Goal: Task Accomplishment & Management: Use online tool/utility

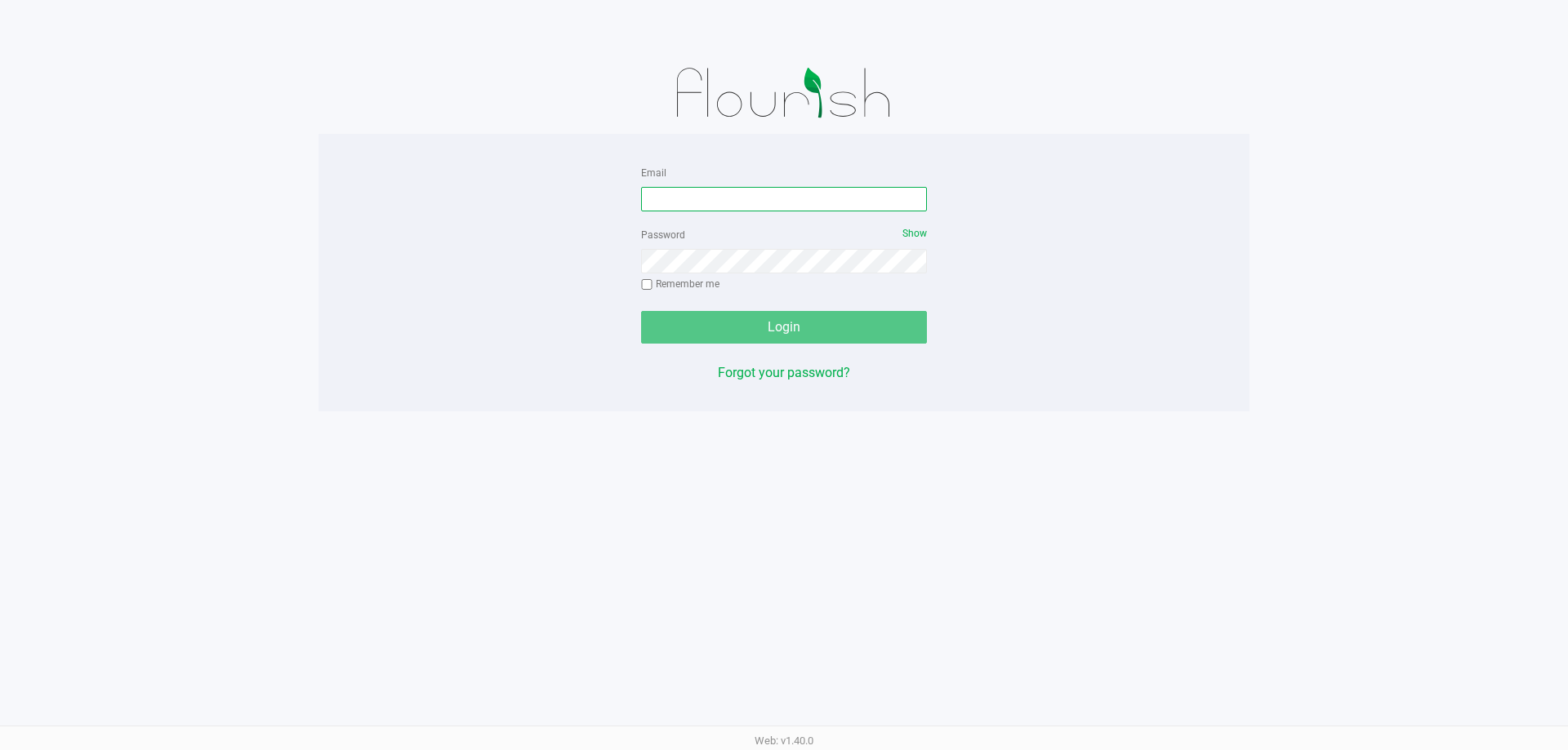
click at [807, 197] on input "Email" at bounding box center [784, 200] width 286 height 25
type input "[EMAIL_ADDRESS][DOMAIN_NAME]"
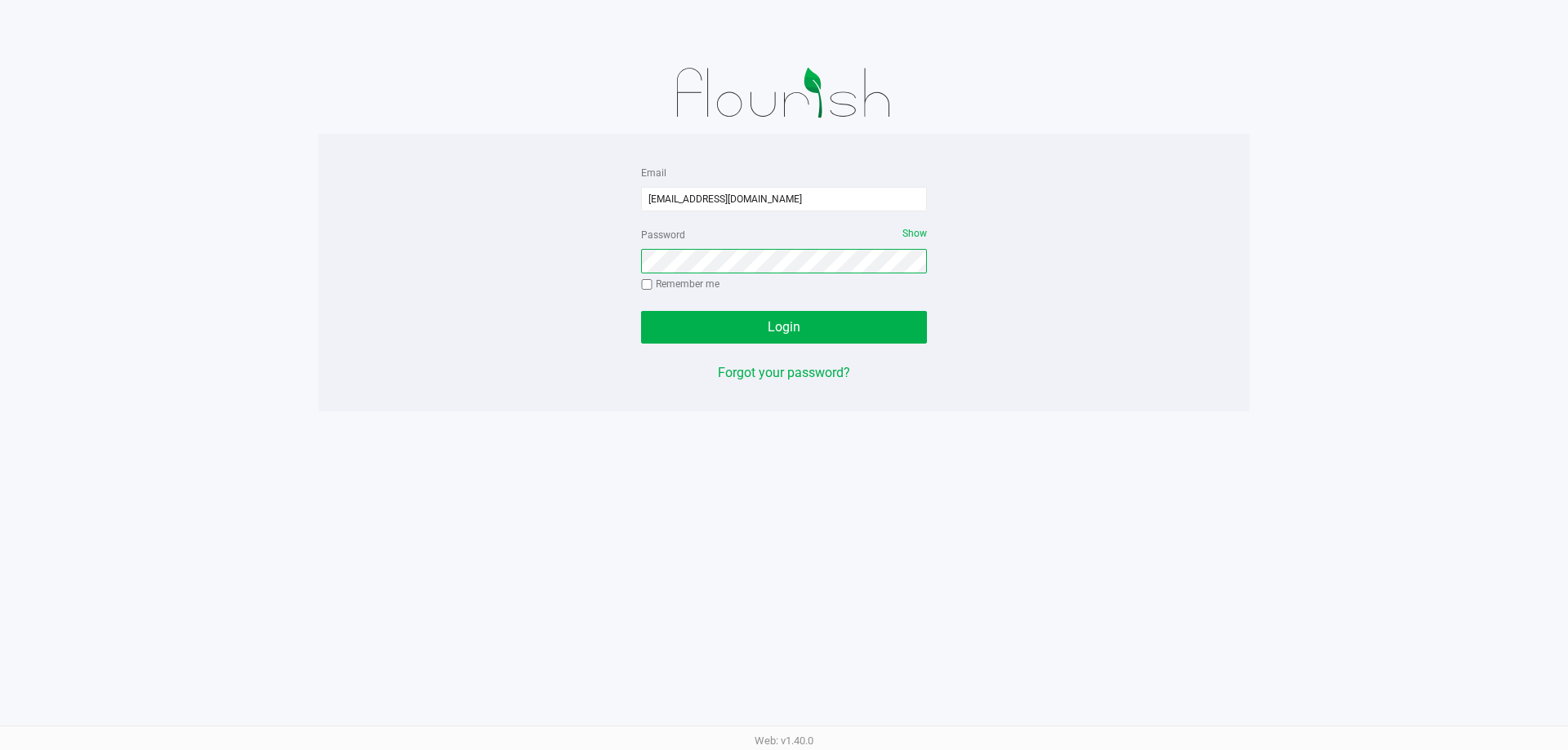
click at [641, 311] on button "Login" at bounding box center [784, 328] width 286 height 33
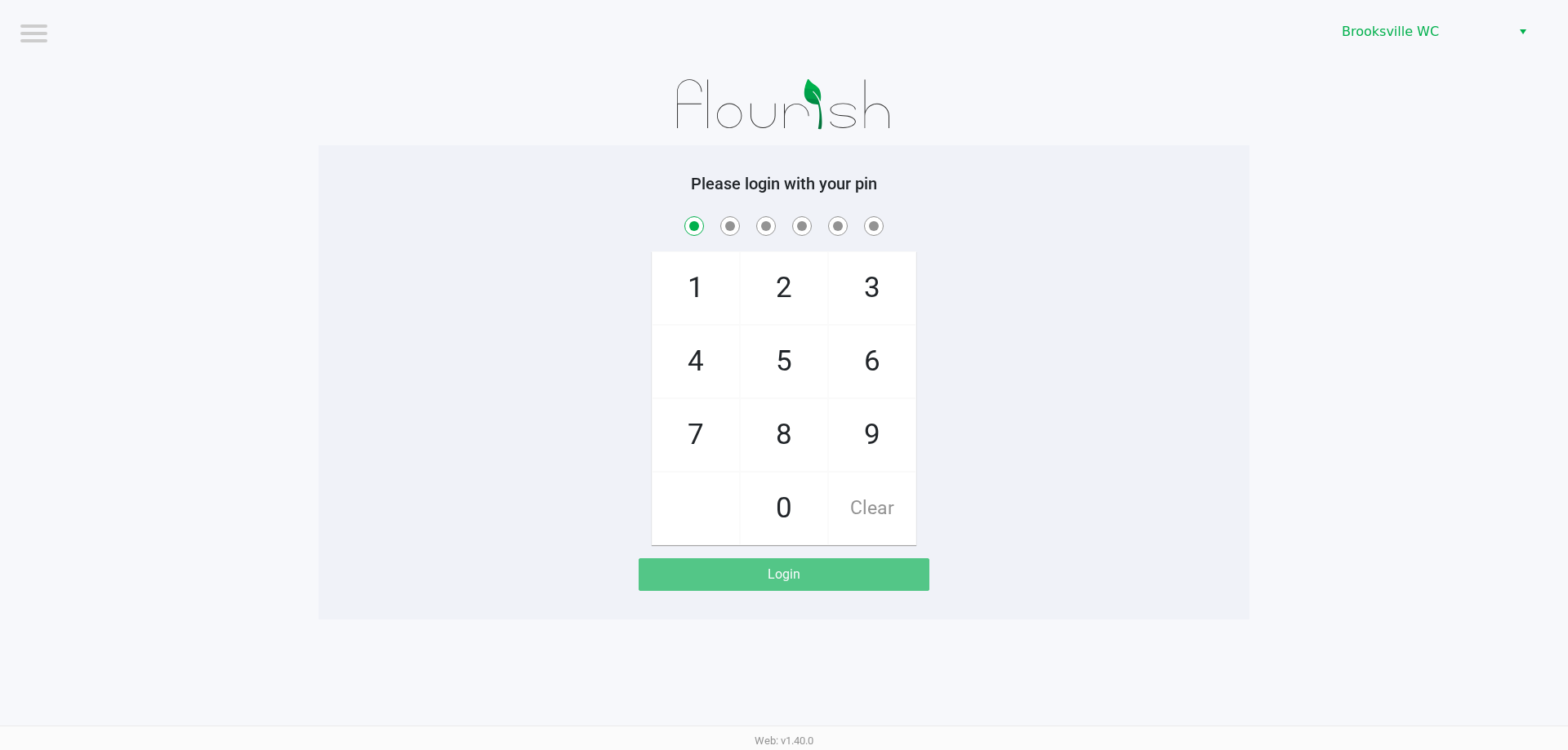
checkbox input "true"
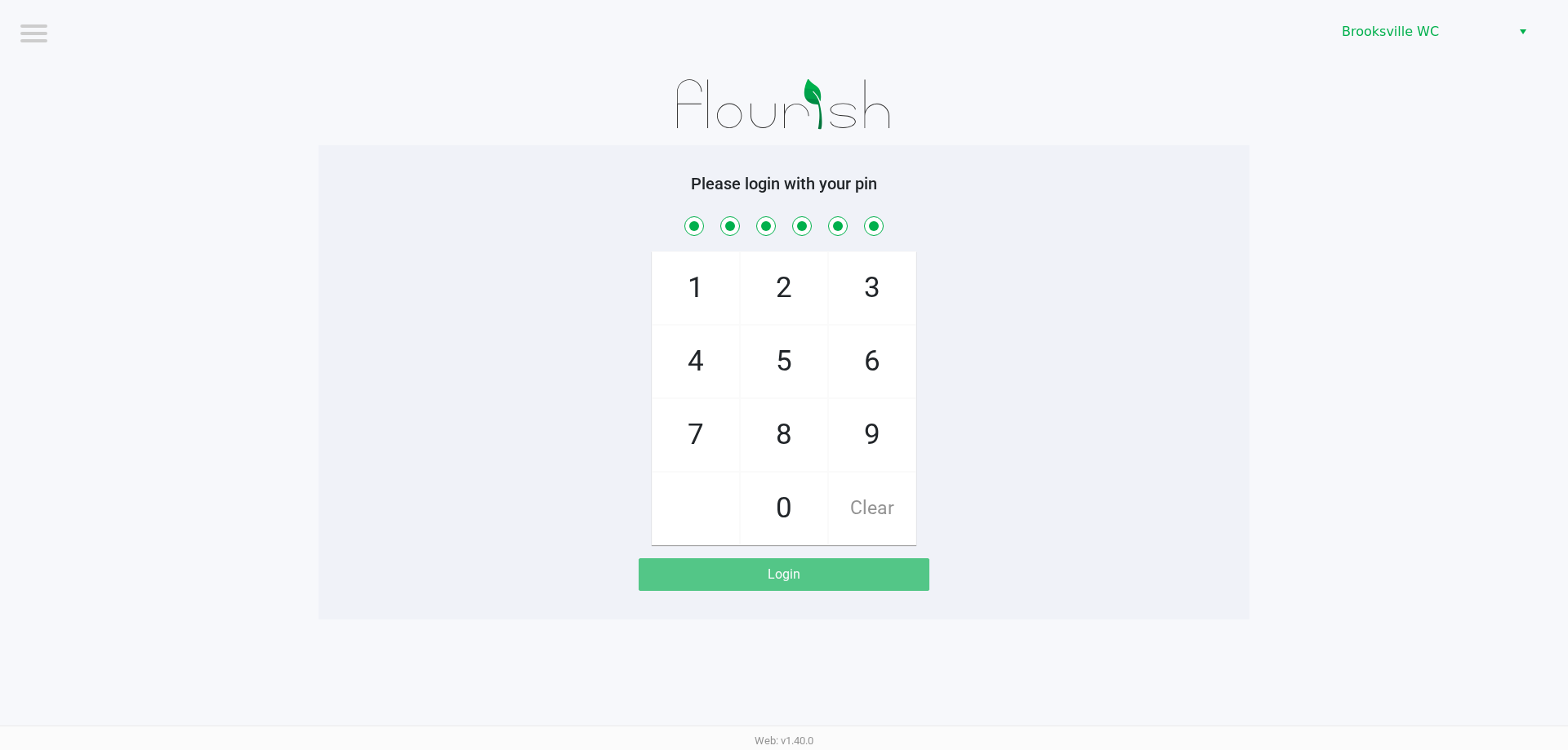
checkbox input "true"
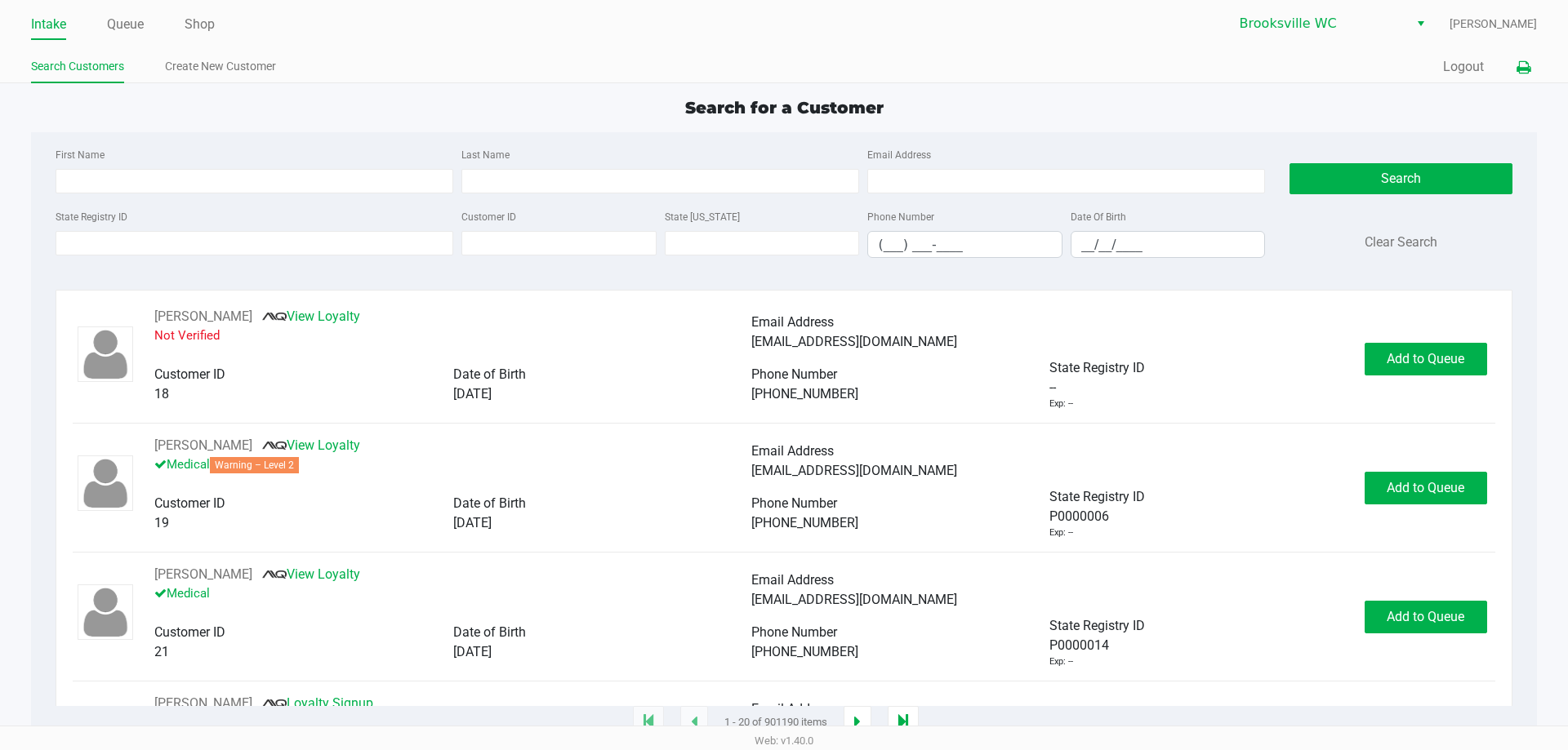
click at [1516, 70] on icon at bounding box center [1523, 68] width 14 height 12
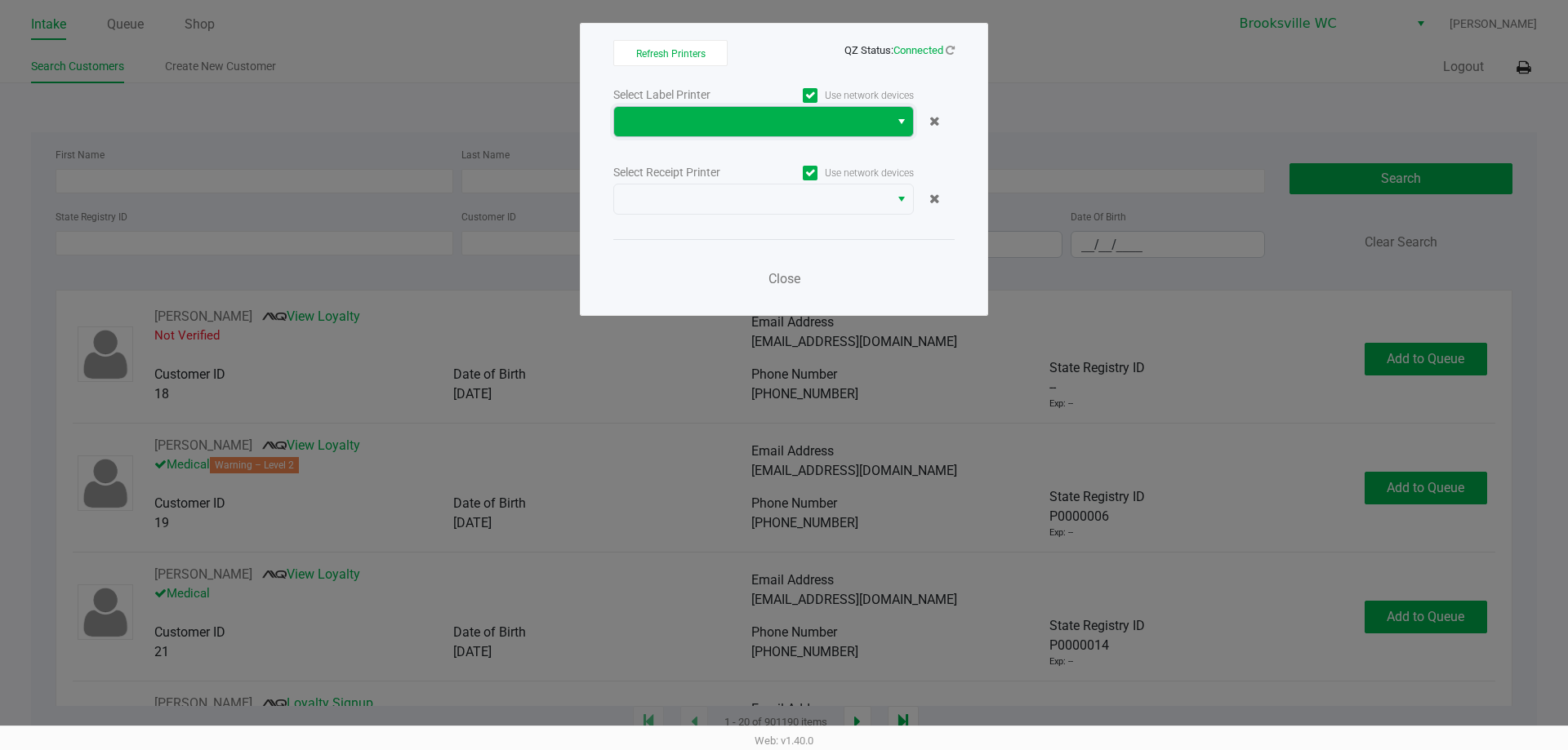
click at [863, 109] on span at bounding box center [751, 122] width 275 height 30
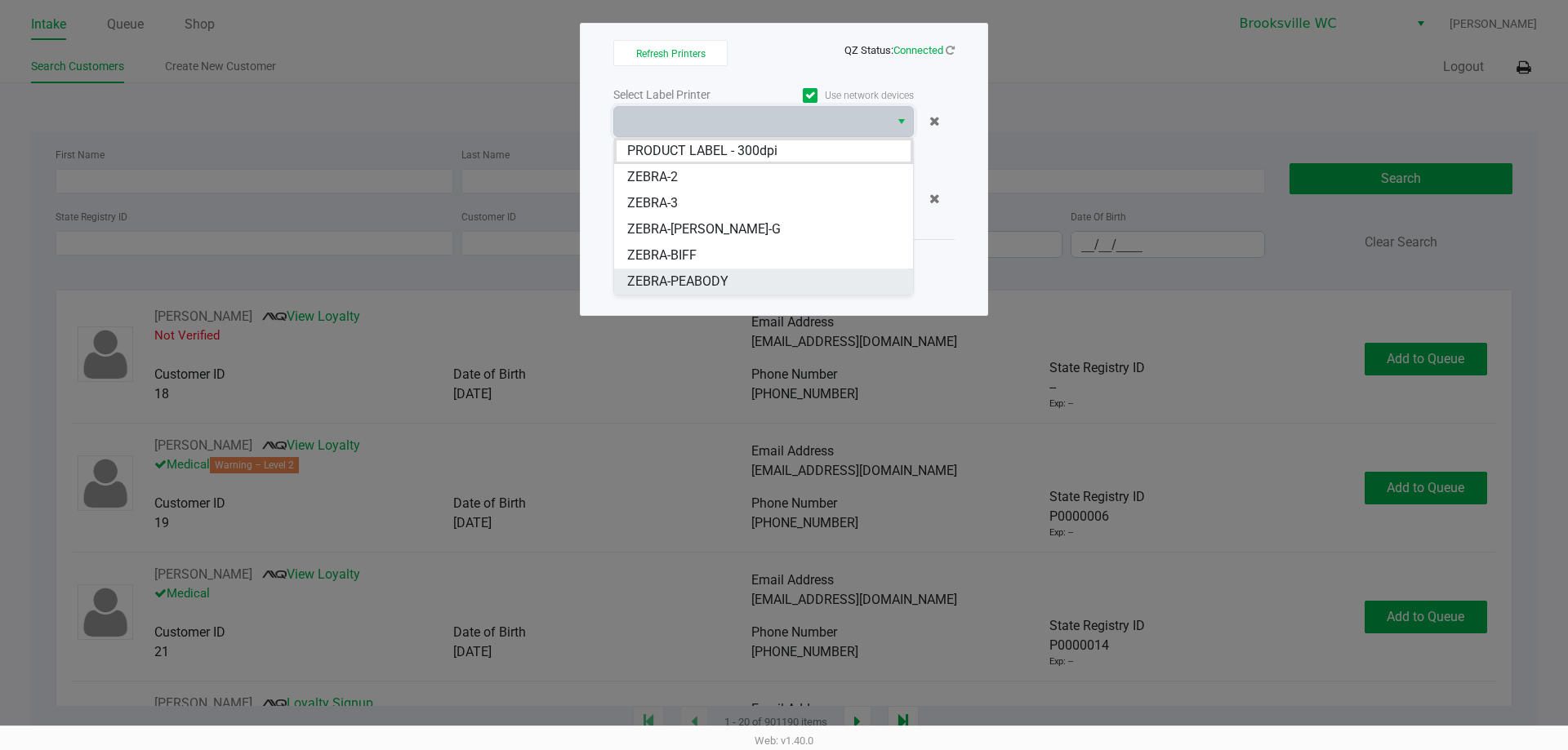
click at [717, 275] on span "ZEBRA-PEABODY" at bounding box center [677, 282] width 101 height 20
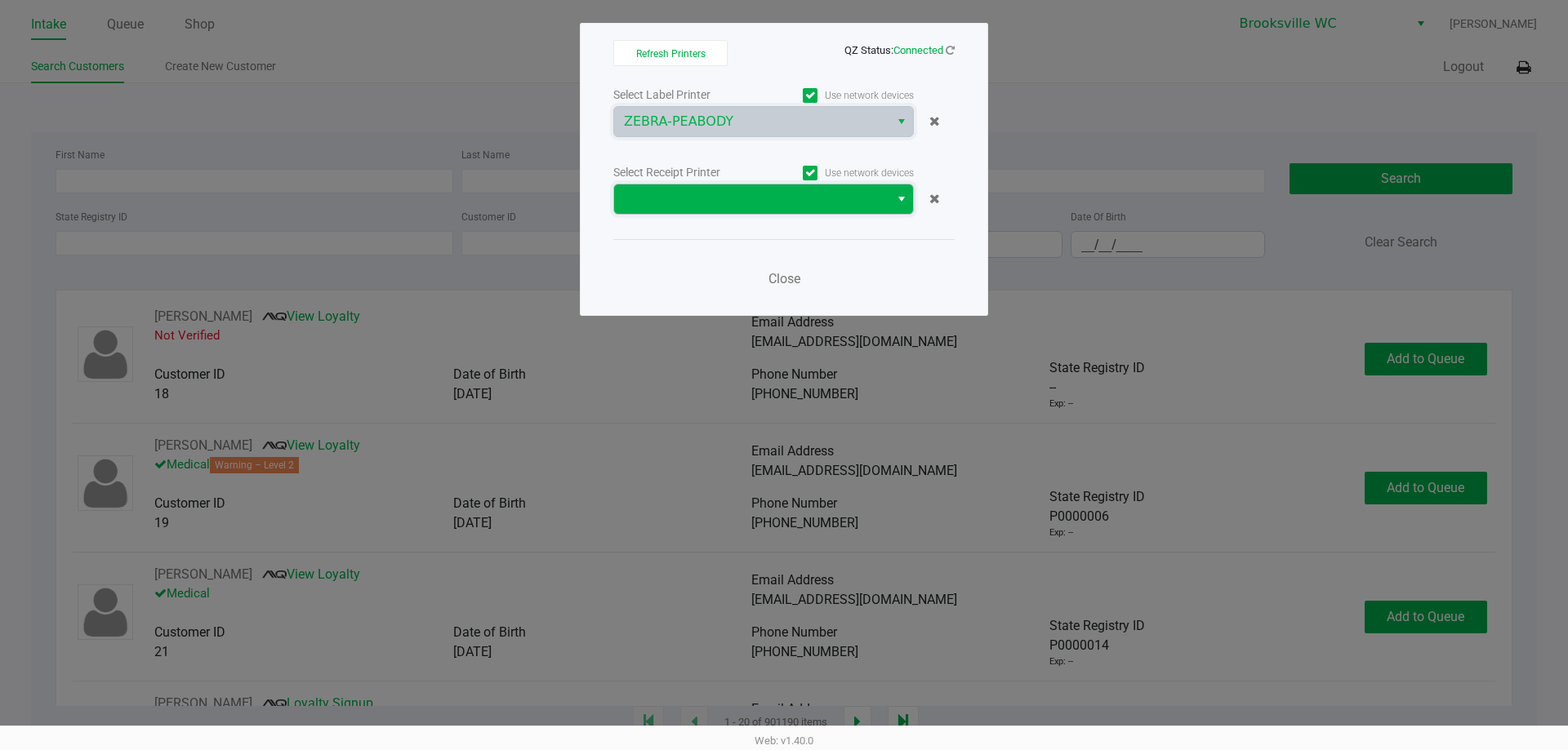
click at [693, 198] on span at bounding box center [751, 199] width 256 height 20
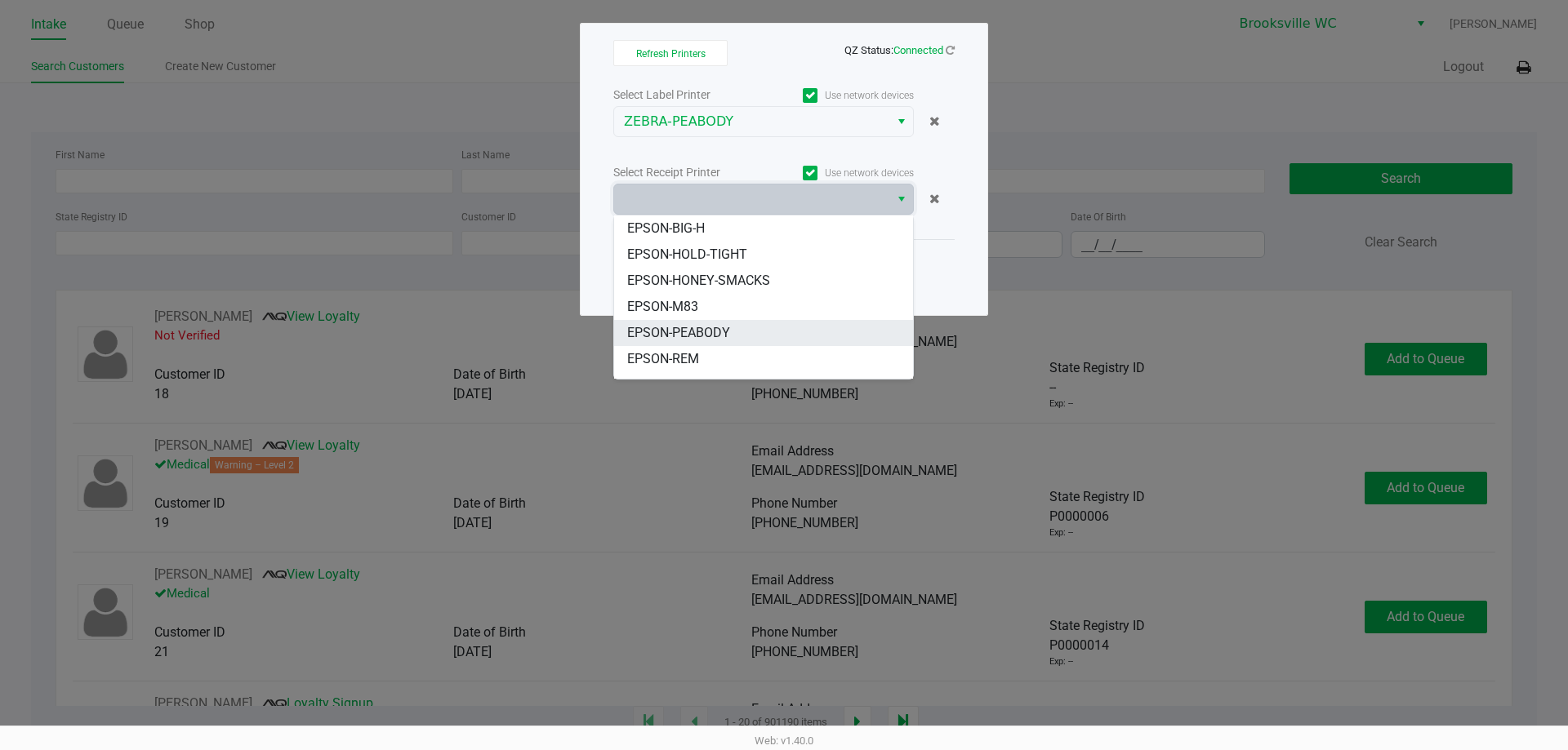
scroll to position [81, 0]
click at [723, 306] on span "EPSON-PEABODY" at bounding box center [678, 304] width 103 height 20
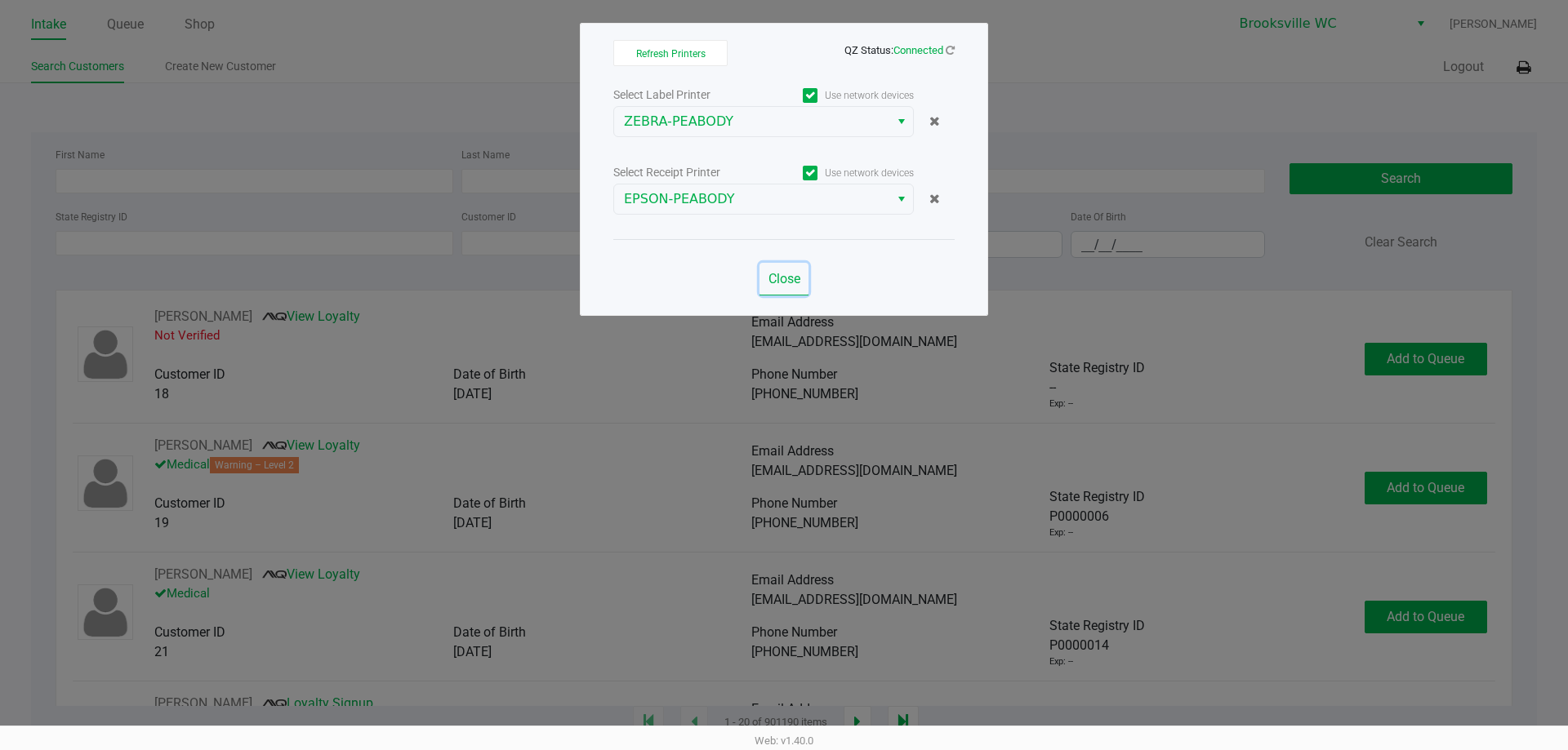
click at [764, 281] on button "Close" at bounding box center [784, 279] width 49 height 33
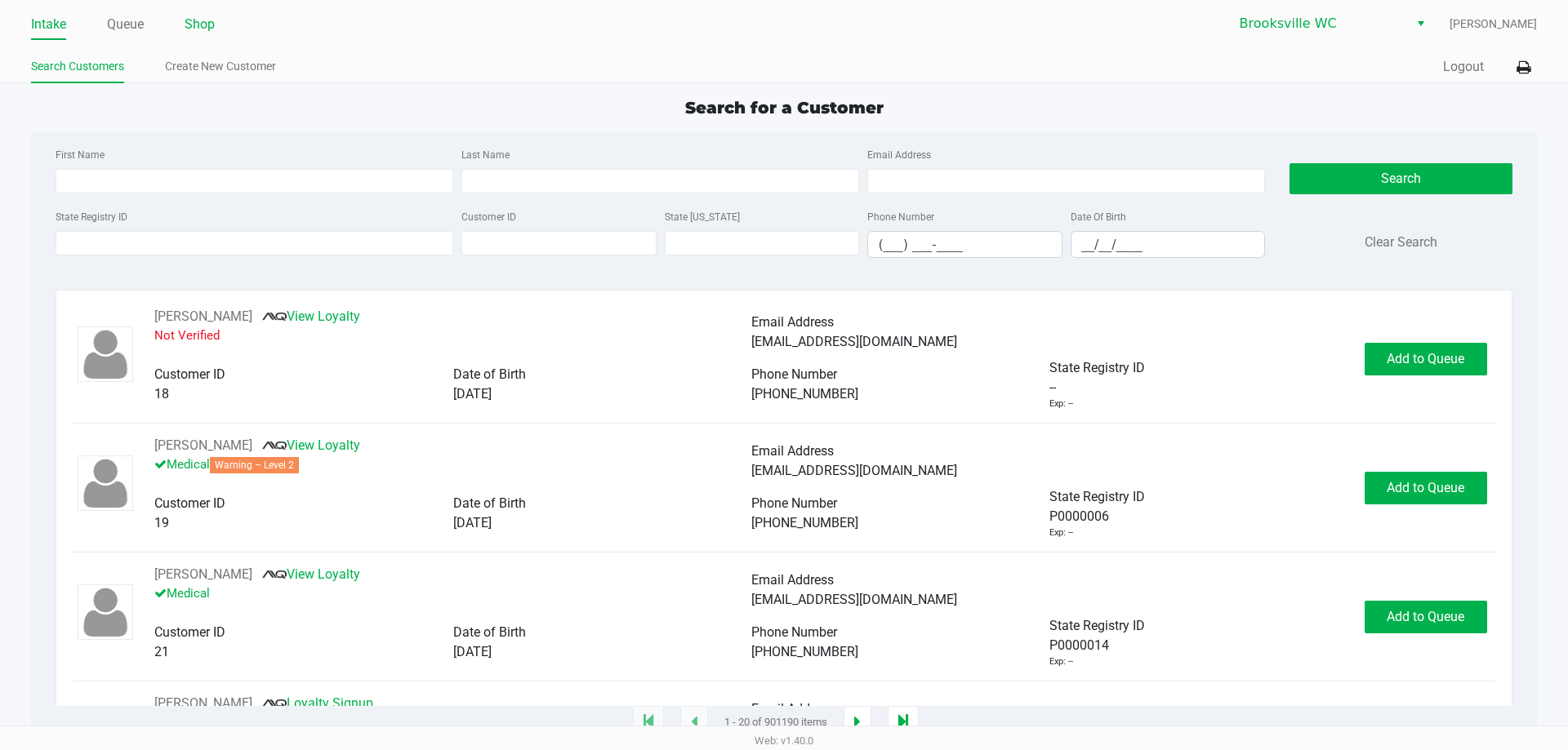
click at [207, 13] on link "Shop" at bounding box center [200, 25] width 30 height 23
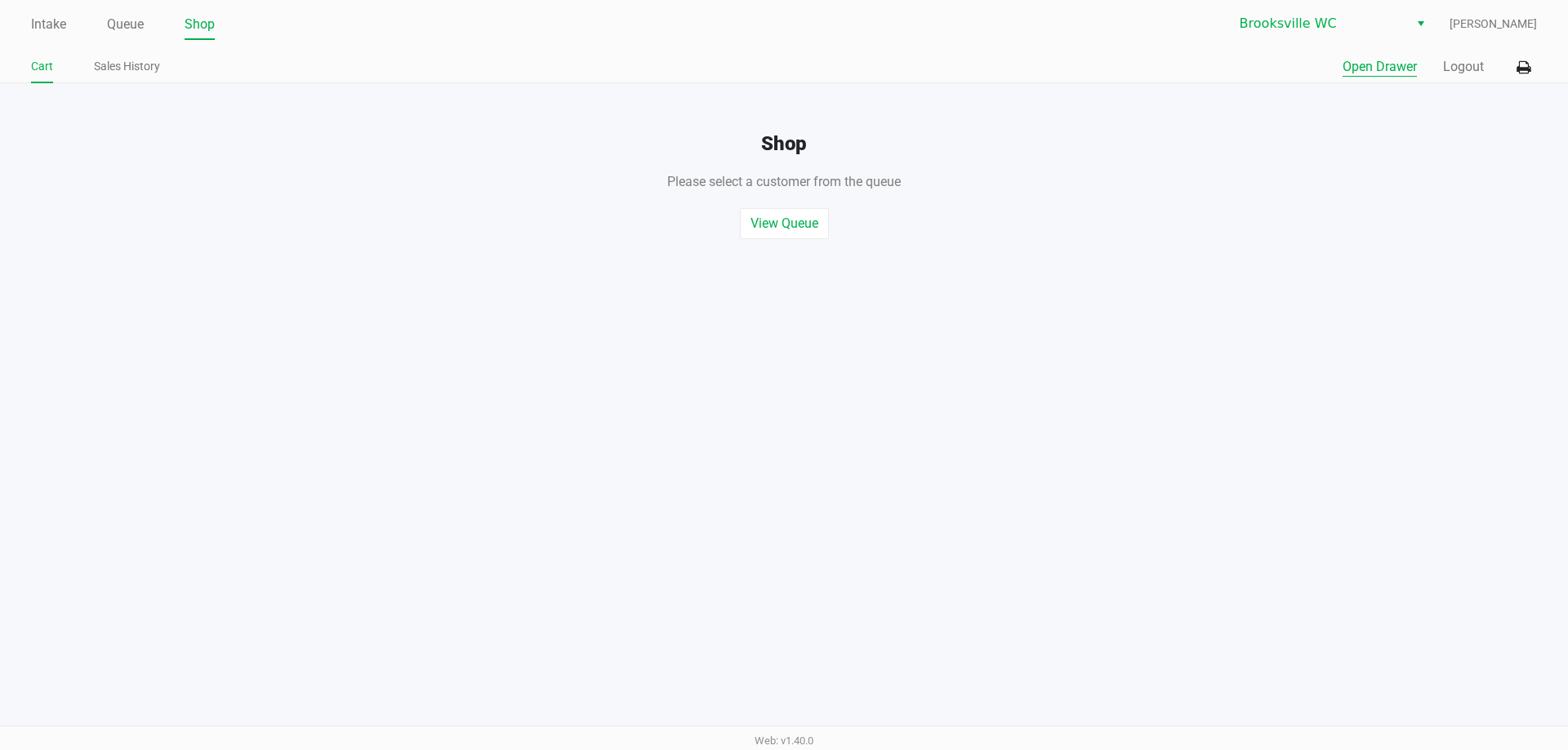
click at [1342, 66] on button "Open Drawer" at bounding box center [1379, 67] width 74 height 20
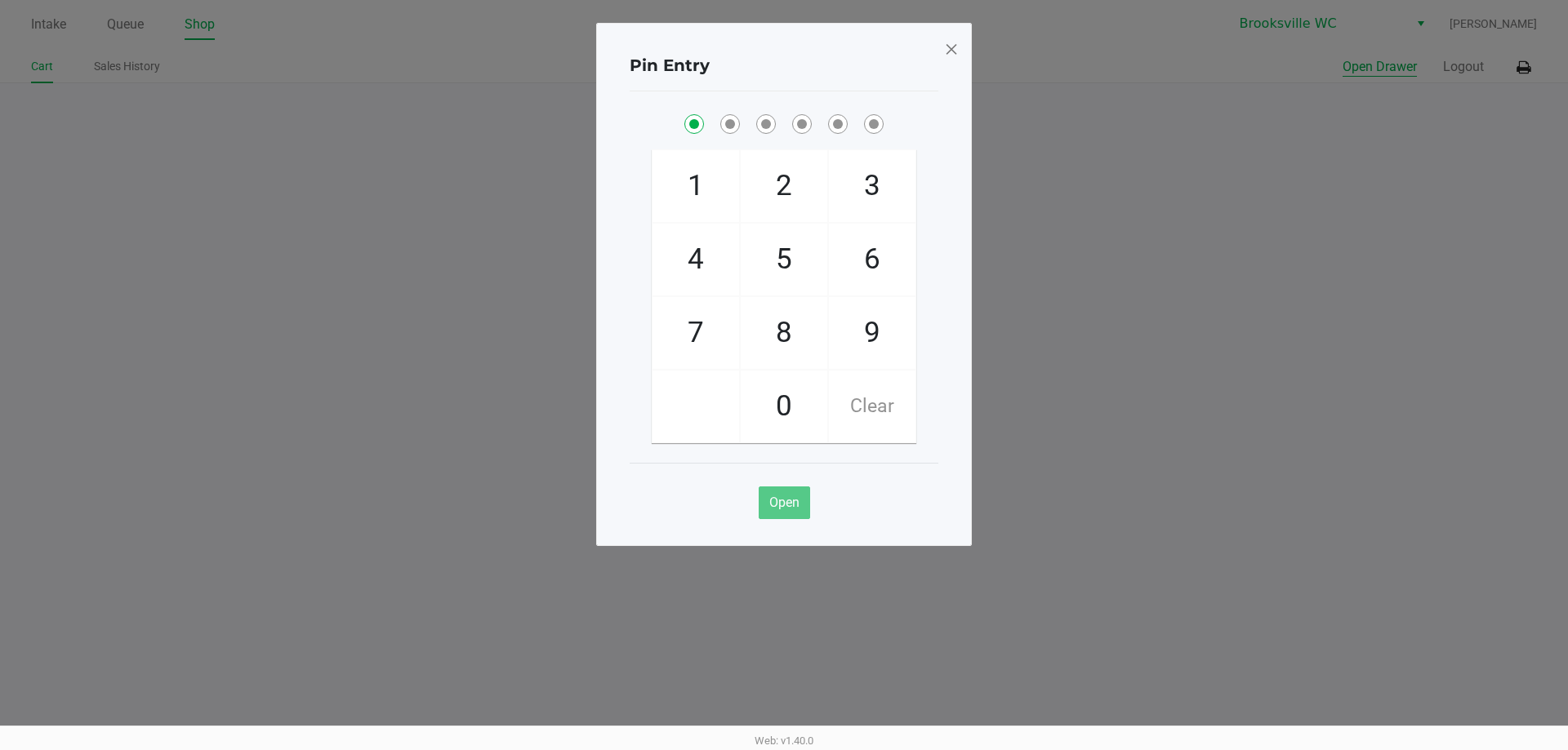
checkbox input "true"
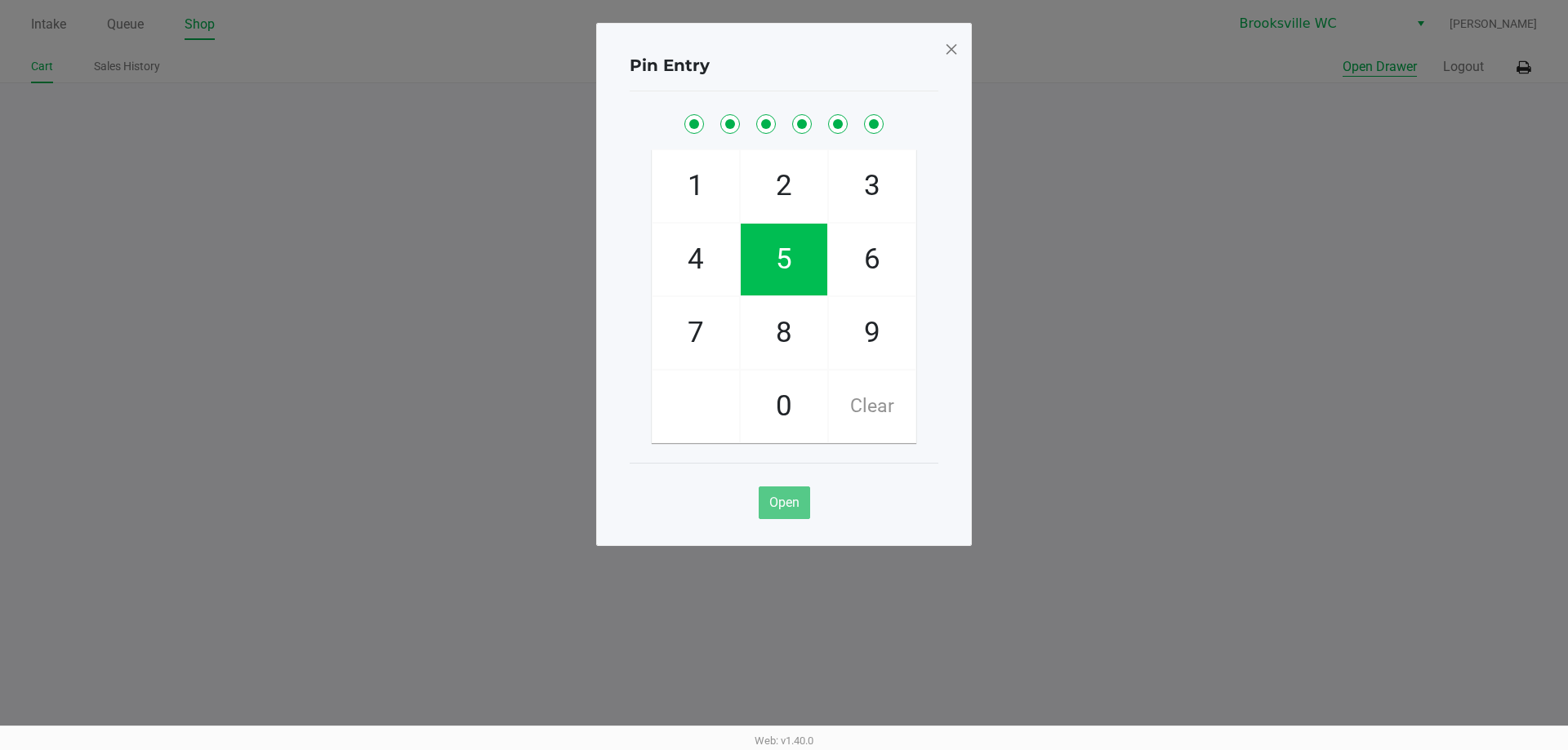
checkbox input "true"
